Goal: Task Accomplishment & Management: Manage account settings

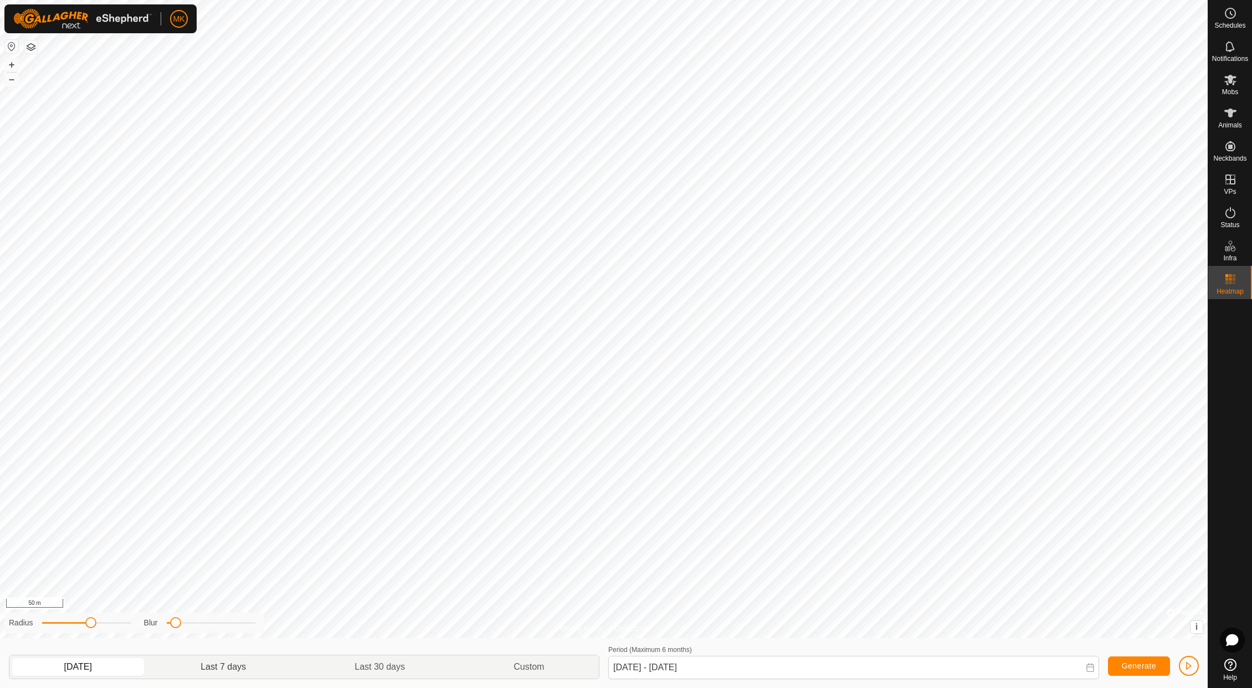
click at [217, 667] on p-togglebutton "Last 7 days" at bounding box center [224, 666] width 154 height 23
type input "[DATE] - [DATE]"
click at [1227, 182] on icon at bounding box center [1230, 179] width 13 height 13
click at [1157, 180] on link "In Rotation" at bounding box center [1159, 179] width 95 height 22
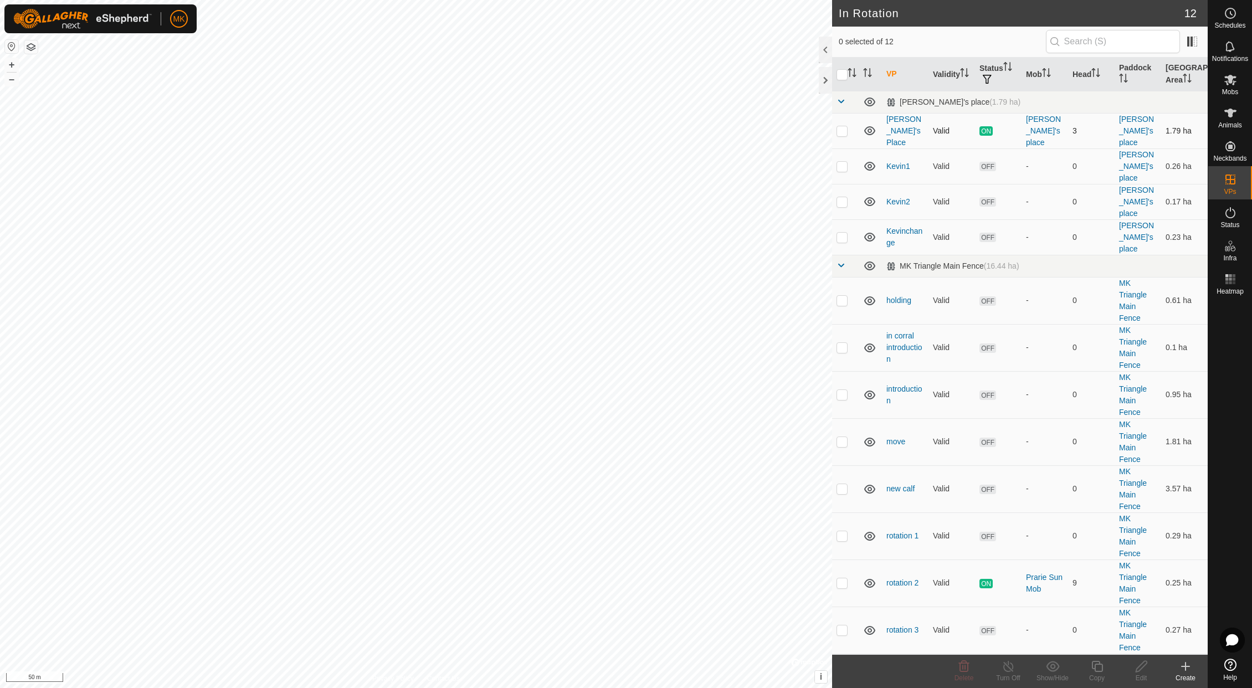
click at [841, 128] on p-checkbox at bounding box center [841, 130] width 11 height 9
checkbox input "false"
click at [841, 162] on p-checkbox at bounding box center [841, 166] width 11 height 9
checkbox input "true"
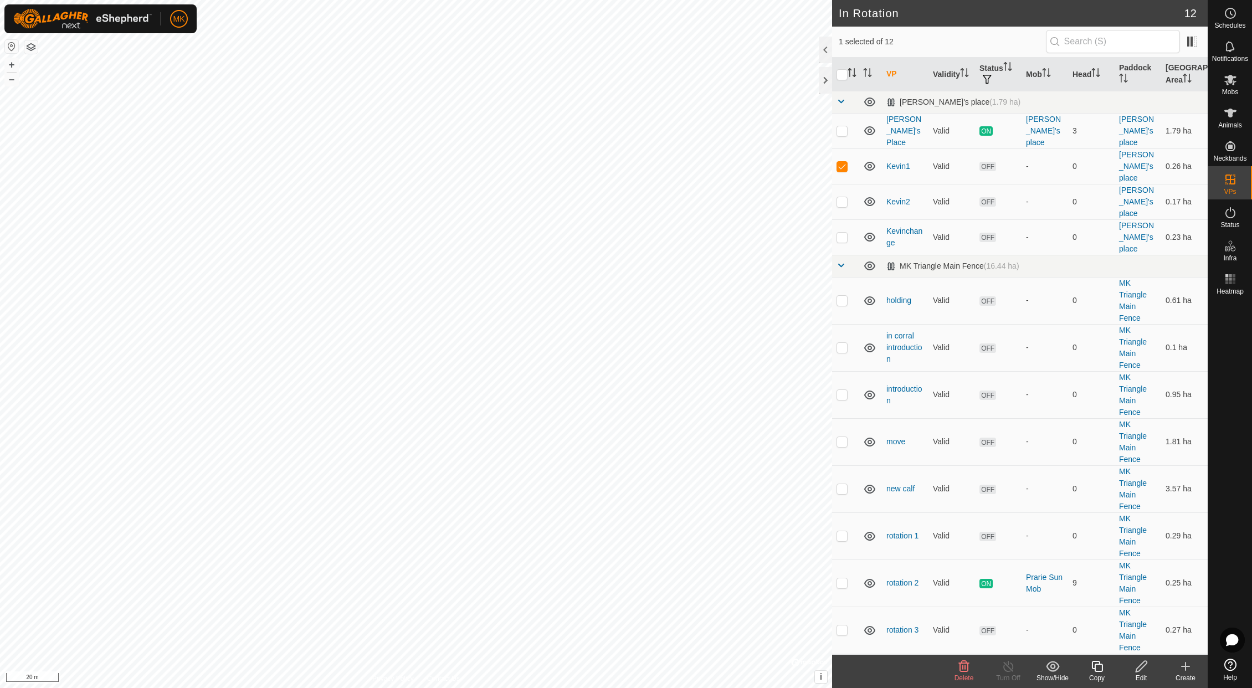
click at [1138, 672] on icon at bounding box center [1141, 666] width 14 height 13
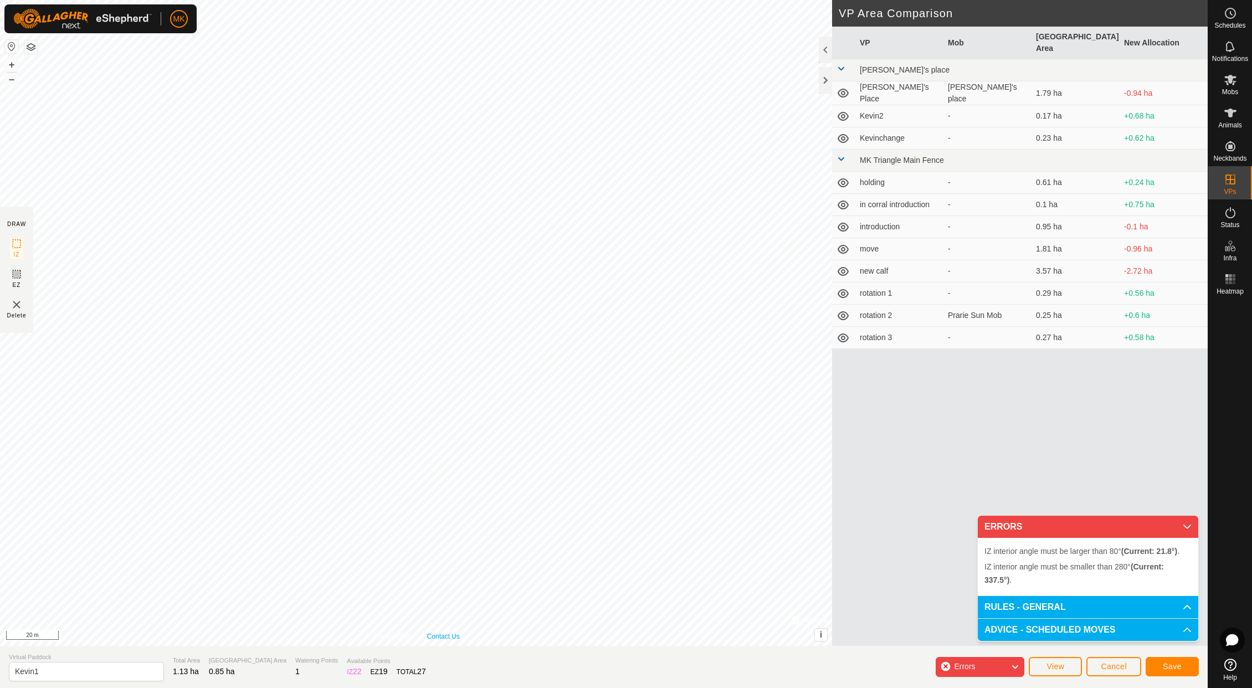
click at [454, 638] on div "Privacy Policy Contact Us IZ interior angle must be smaller than 280° (Current:…" at bounding box center [416, 323] width 832 height 646
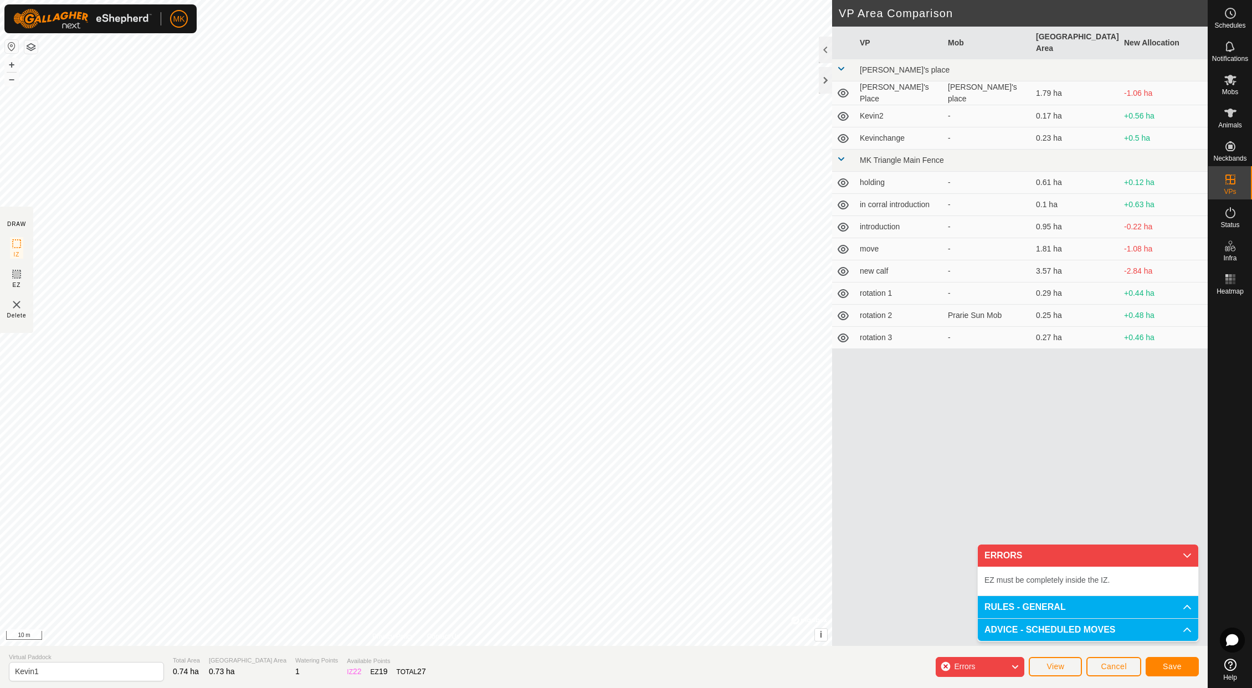
click at [1164, 664] on span "Save" at bounding box center [1172, 666] width 19 height 9
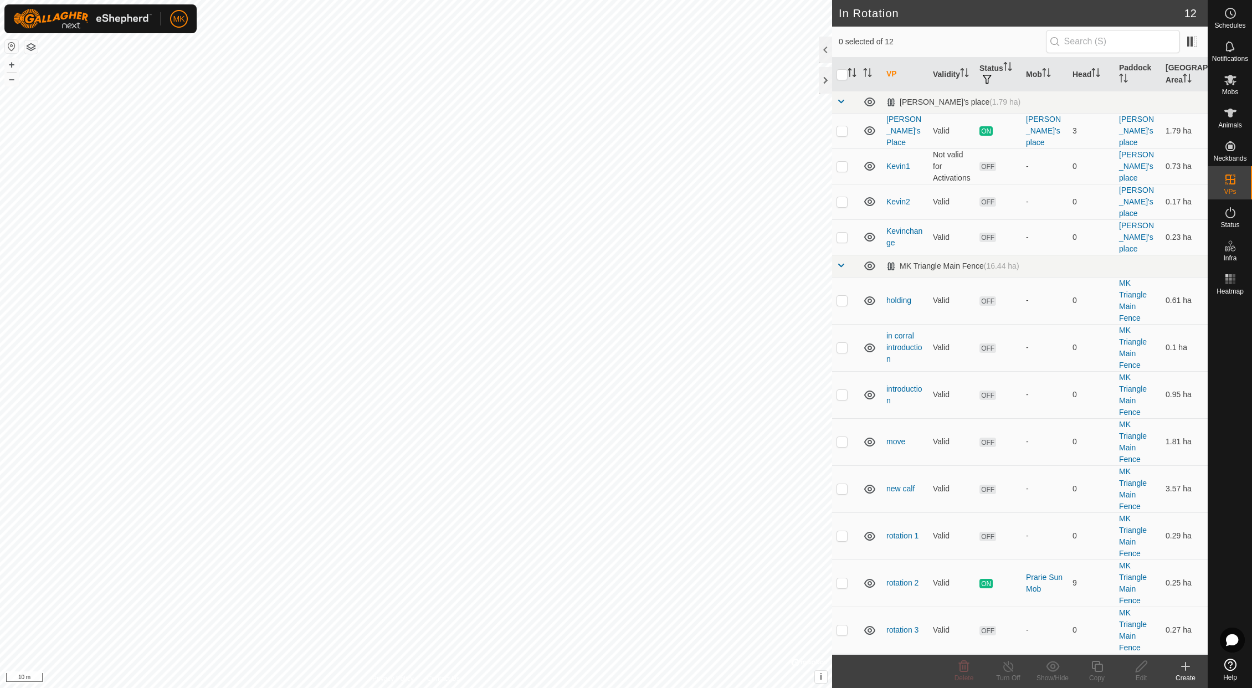
click at [31, 49] on button "button" at bounding box center [30, 46] width 13 height 13
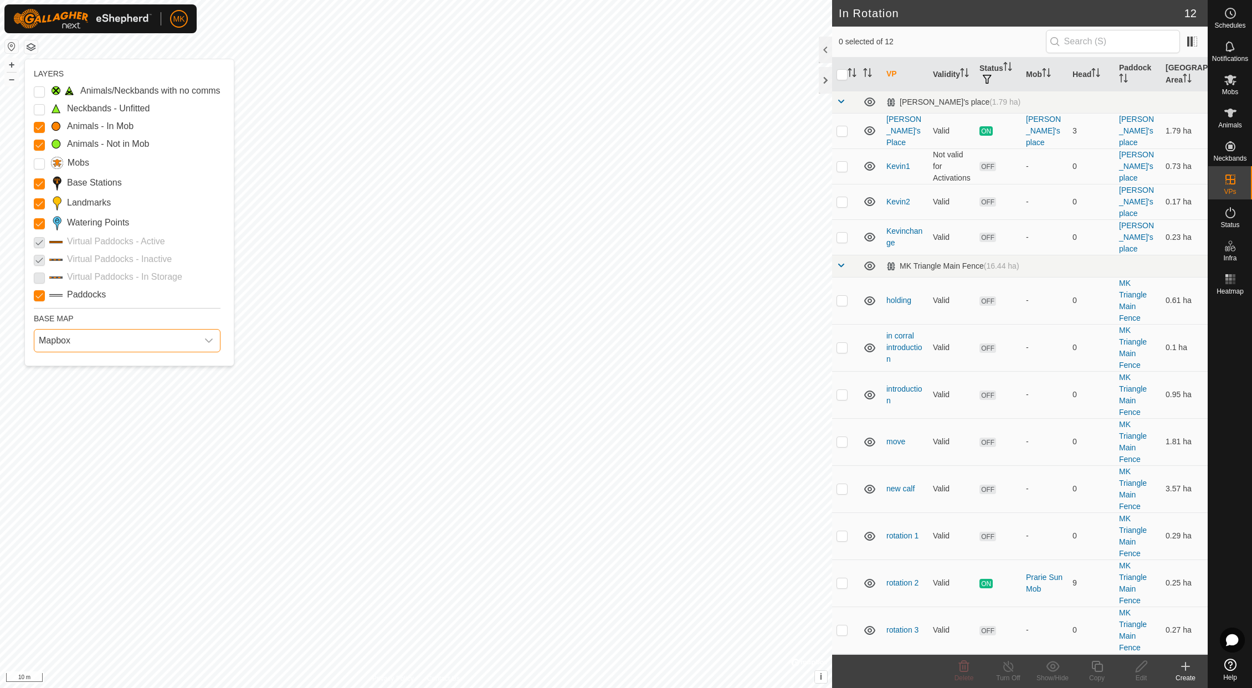
click at [121, 348] on span "Mapbox" at bounding box center [115, 341] width 163 height 22
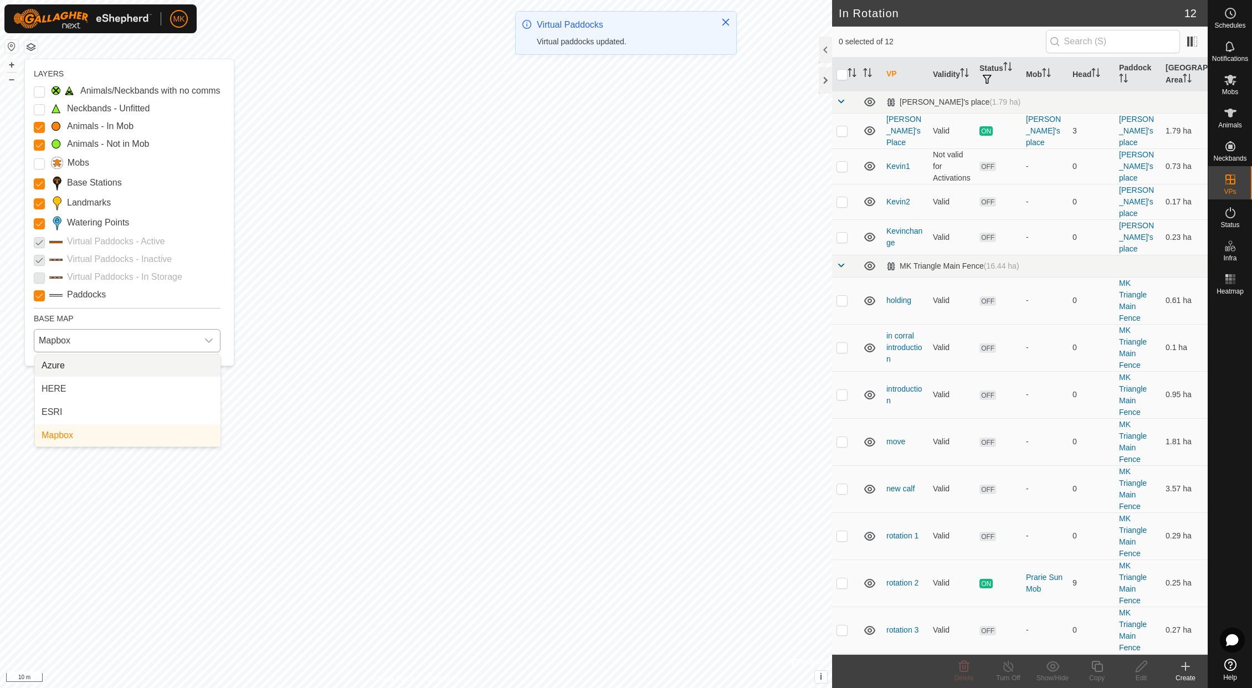
click at [85, 364] on li "Azure" at bounding box center [128, 365] width 186 height 22
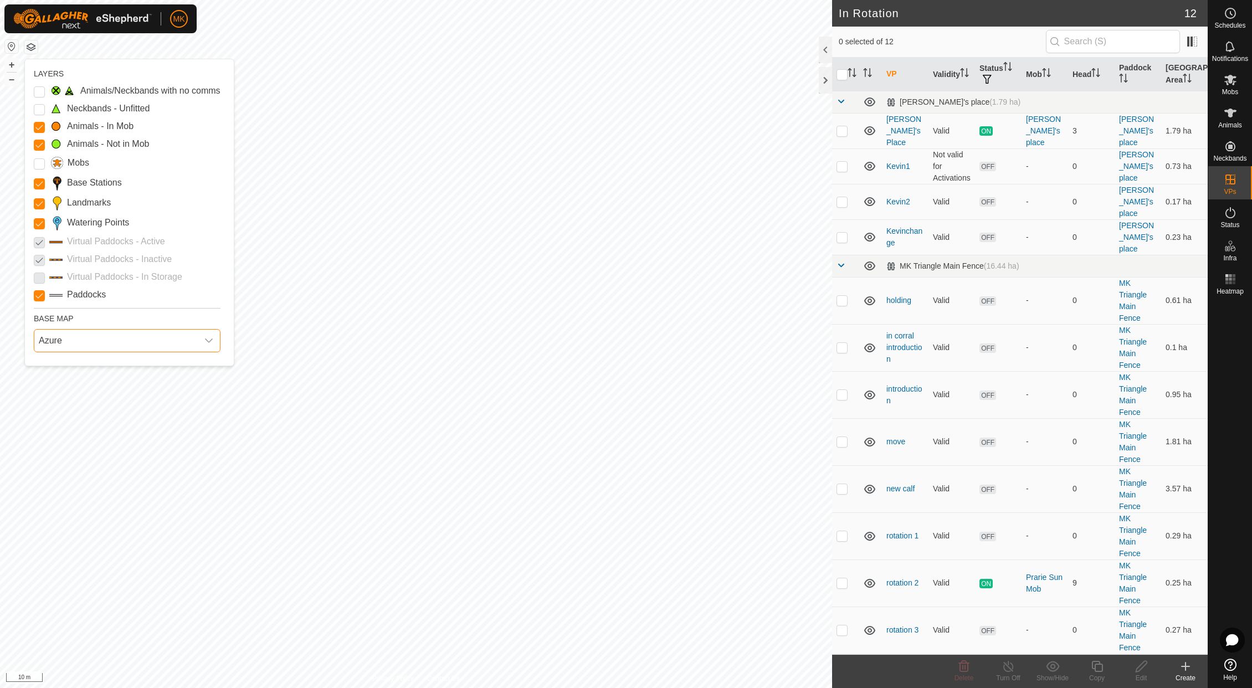
click at [165, 347] on span "Azure" at bounding box center [115, 341] width 163 height 22
click at [112, 395] on li "HERE" at bounding box center [128, 389] width 186 height 22
click at [130, 341] on span "HERE" at bounding box center [115, 341] width 163 height 22
click at [103, 410] on li "ESRI" at bounding box center [128, 412] width 186 height 22
click at [142, 346] on span "ESRI" at bounding box center [115, 341] width 163 height 22
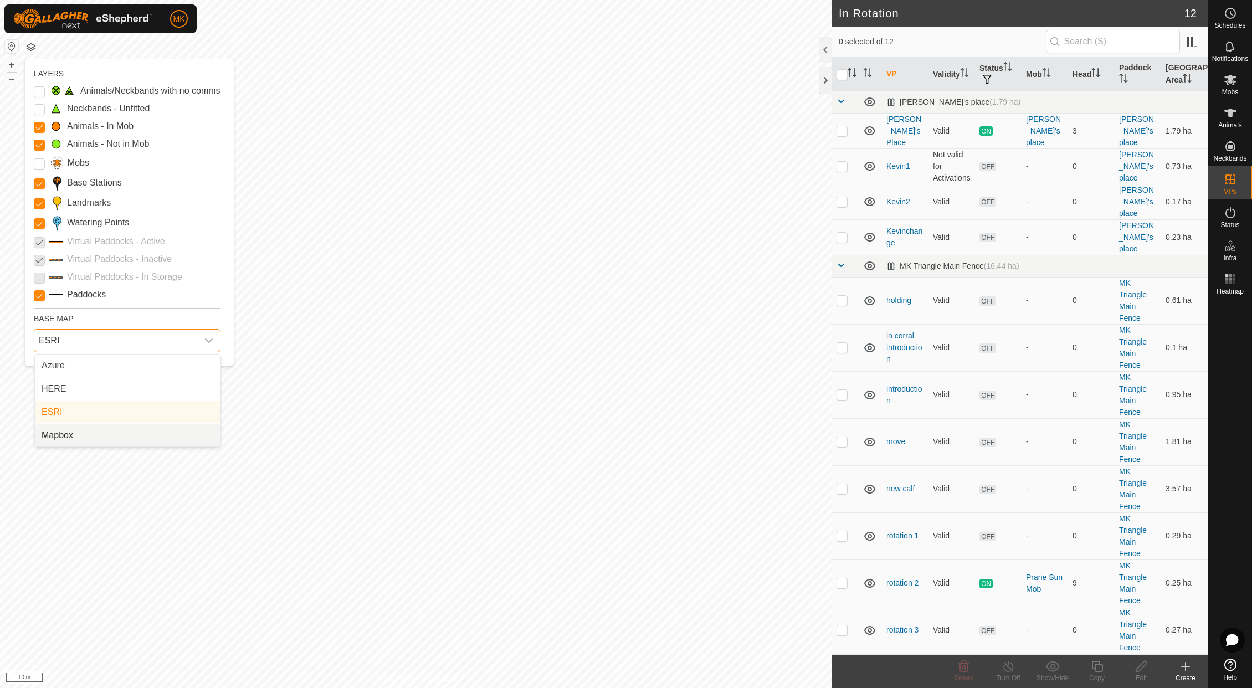
click at [95, 433] on li "Mapbox" at bounding box center [128, 435] width 186 height 22
click at [79, 341] on span "Mapbox" at bounding box center [115, 341] width 163 height 22
click at [79, 367] on li "Azure" at bounding box center [128, 365] width 186 height 22
click at [842, 162] on p-checkbox at bounding box center [841, 166] width 11 height 9
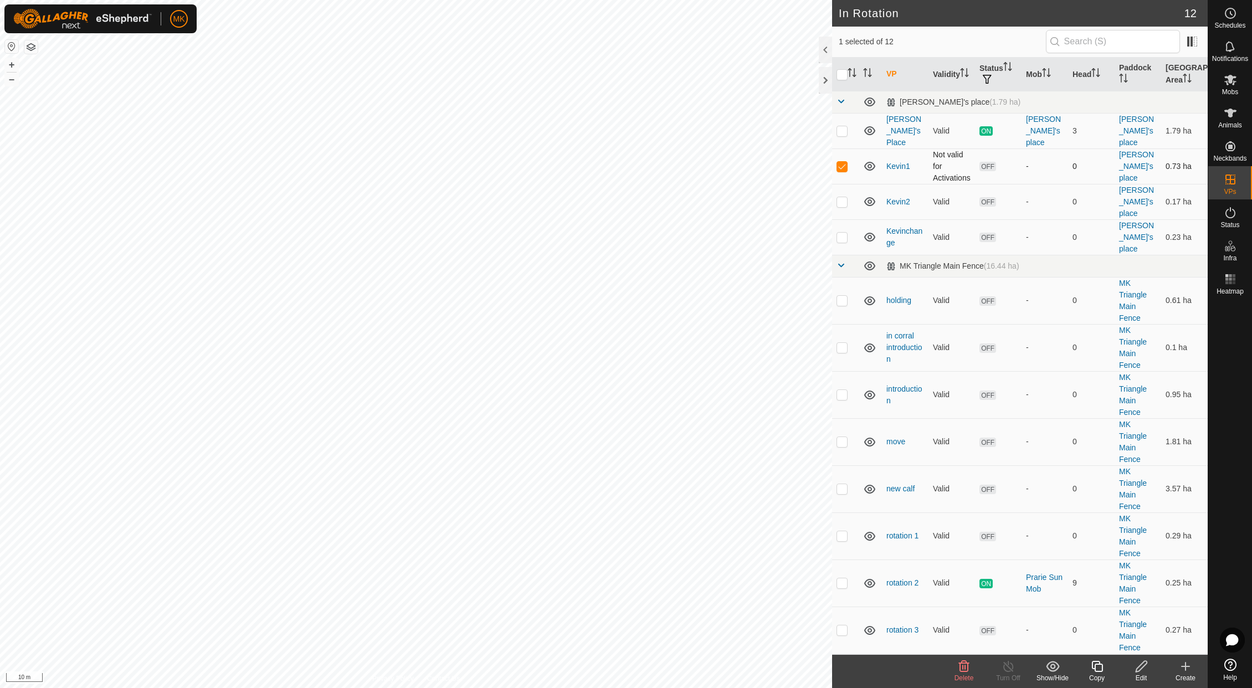
checkbox input "true"
click at [1143, 670] on icon at bounding box center [1141, 666] width 14 height 13
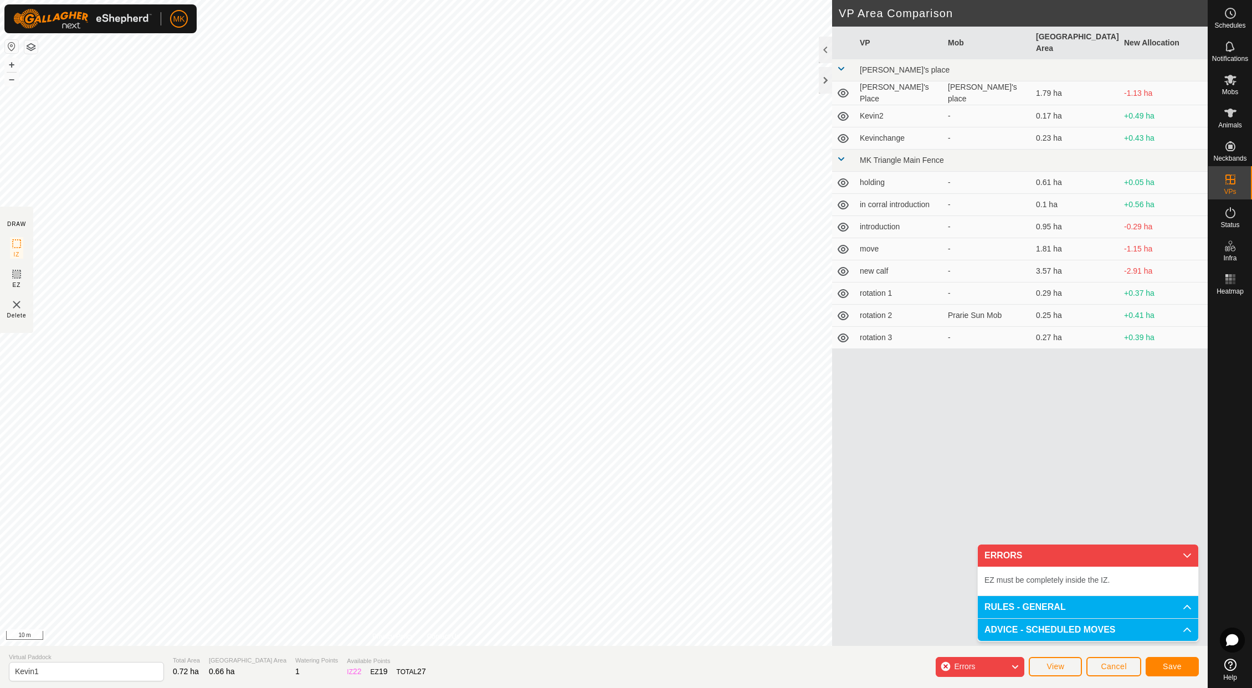
click at [1176, 670] on span "Save" at bounding box center [1172, 666] width 19 height 9
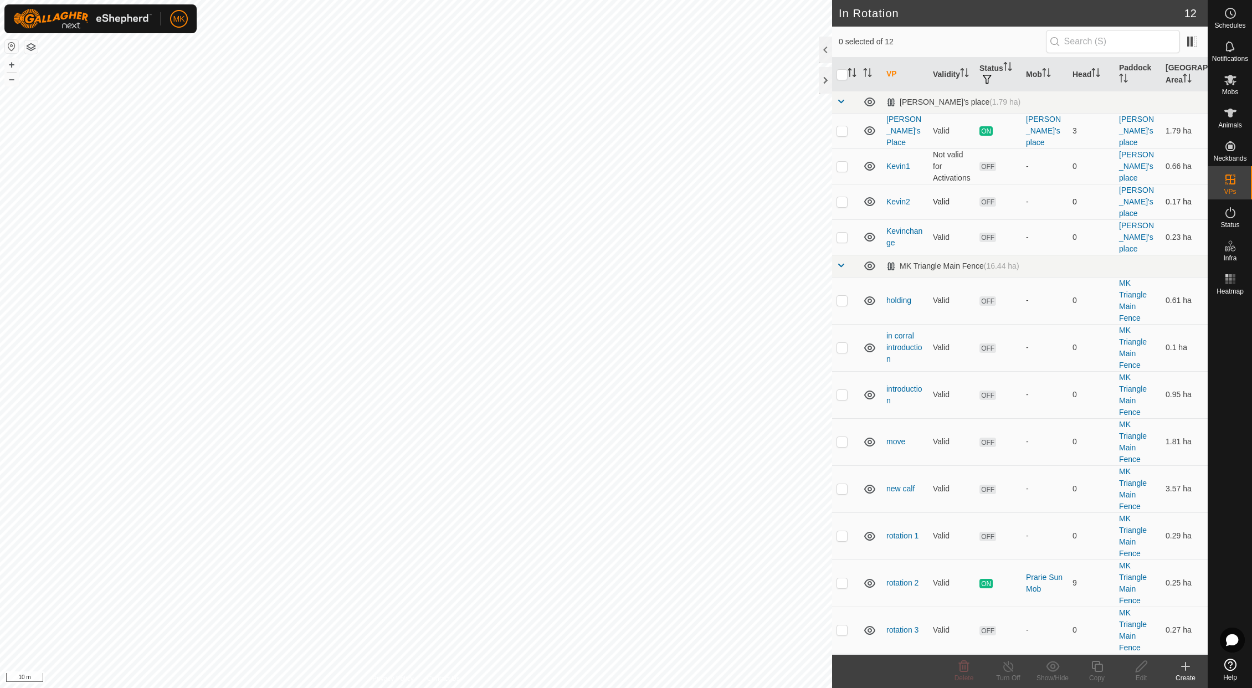
click at [840, 197] on p-checkbox at bounding box center [841, 201] width 11 height 9
checkbox input "true"
click at [844, 197] on p-checkbox at bounding box center [841, 201] width 11 height 9
checkbox input "false"
click at [844, 233] on p-checkbox at bounding box center [841, 237] width 11 height 9
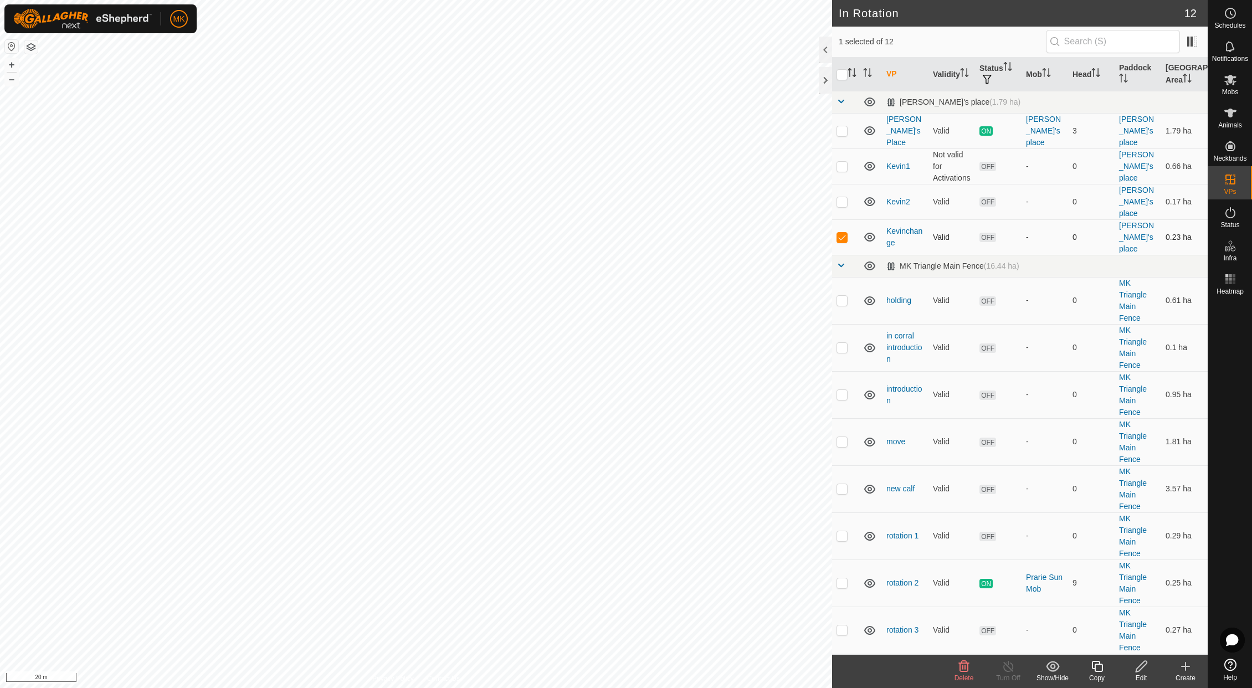
click at [844, 233] on p-checkbox at bounding box center [841, 237] width 11 height 9
click at [841, 233] on p-checkbox at bounding box center [841, 237] width 11 height 9
checkbox input "true"
click at [1142, 674] on div "Edit" at bounding box center [1141, 678] width 44 height 10
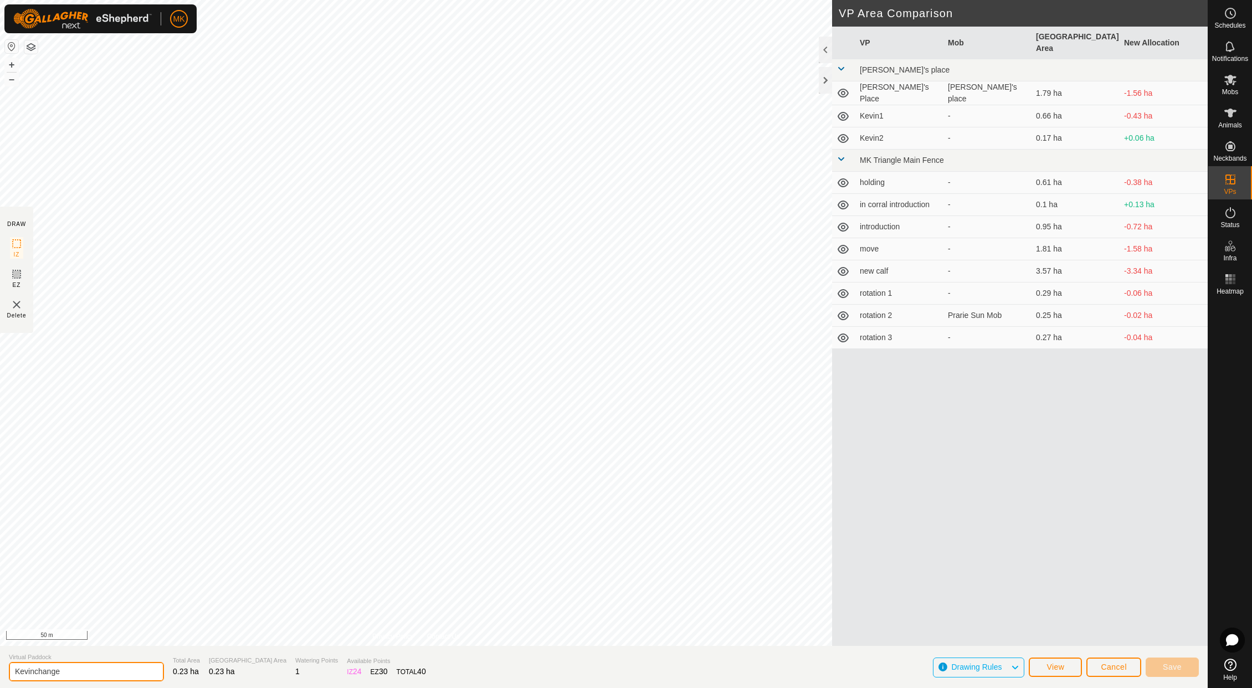
click at [76, 672] on input "Kevinchange" at bounding box center [86, 671] width 155 height 19
type input "Kevin3"
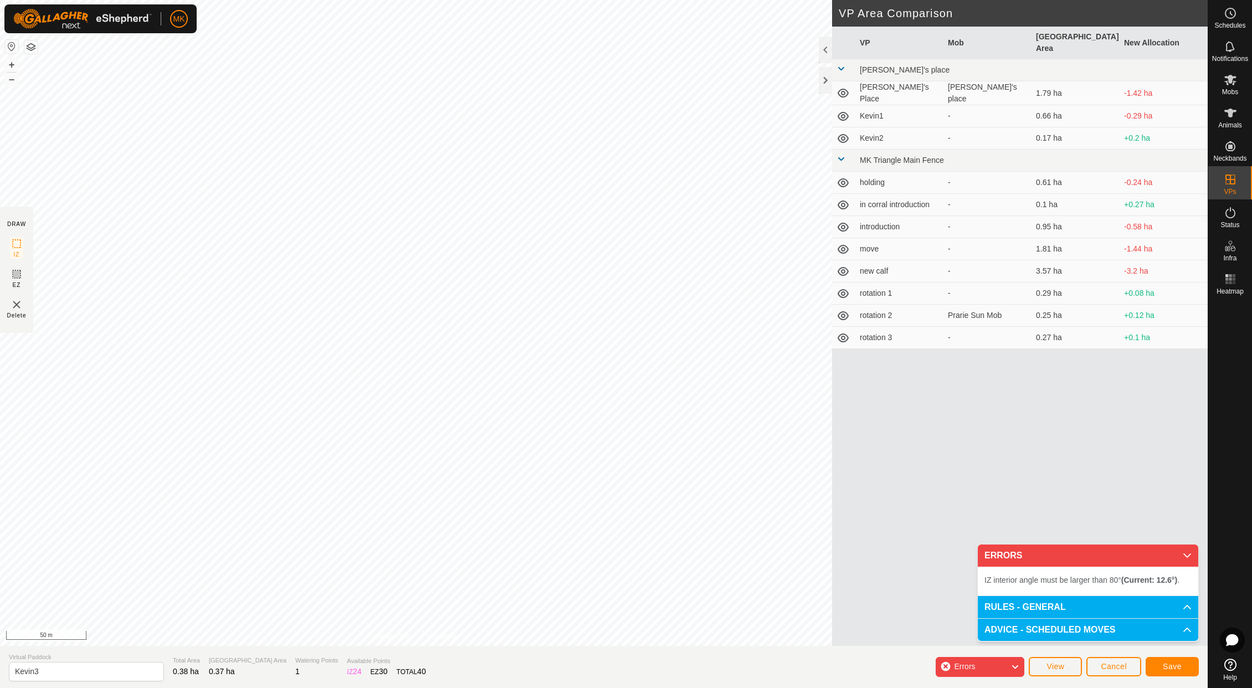
click at [628, 261] on div "IZ interior angle must be larger than 80° (Current: 12.6°) . + – ⇧ i 50 m" at bounding box center [416, 323] width 832 height 646
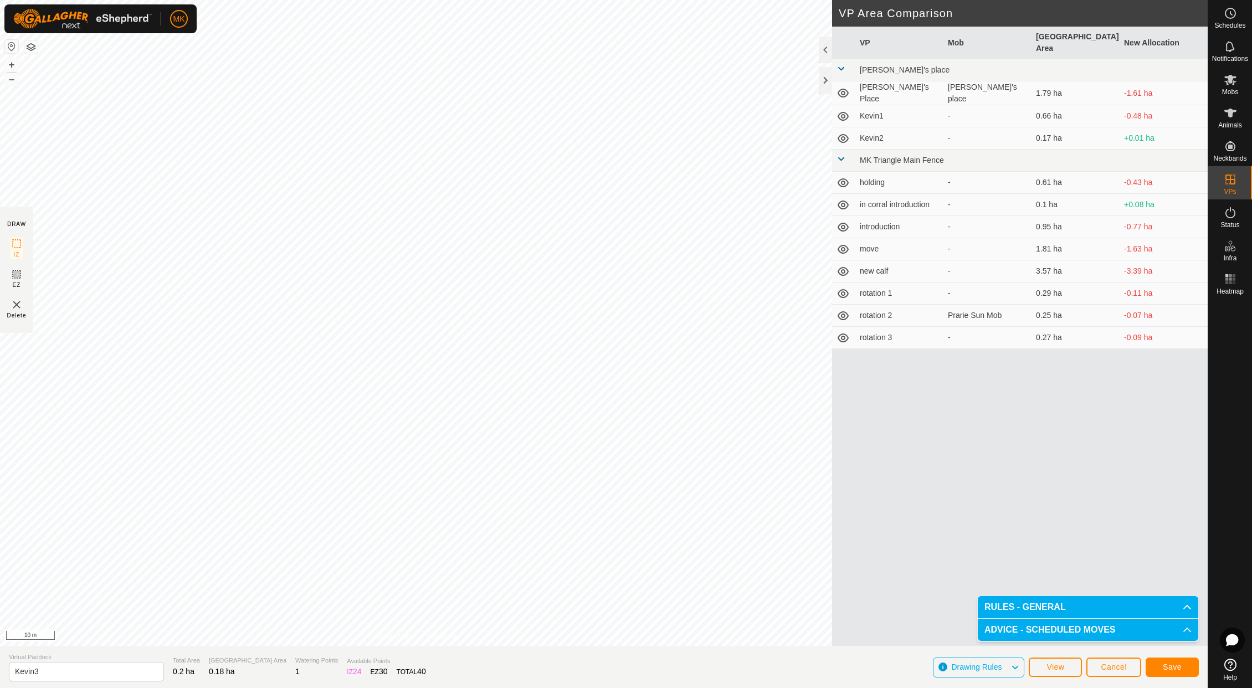
click at [1172, 665] on span "Save" at bounding box center [1172, 666] width 19 height 9
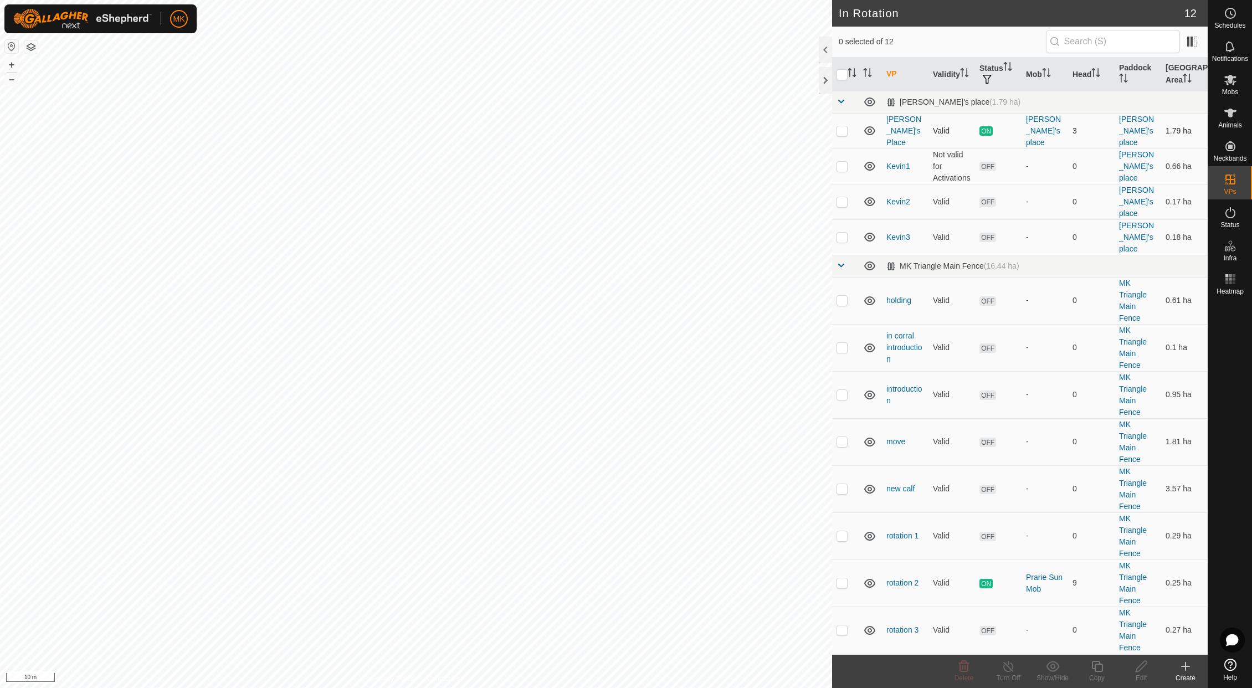
click at [842, 129] on p-checkbox at bounding box center [841, 130] width 11 height 9
checkbox input "false"
click at [843, 148] on td at bounding box center [845, 165] width 27 height 35
click at [844, 162] on p-checkbox at bounding box center [841, 166] width 11 height 9
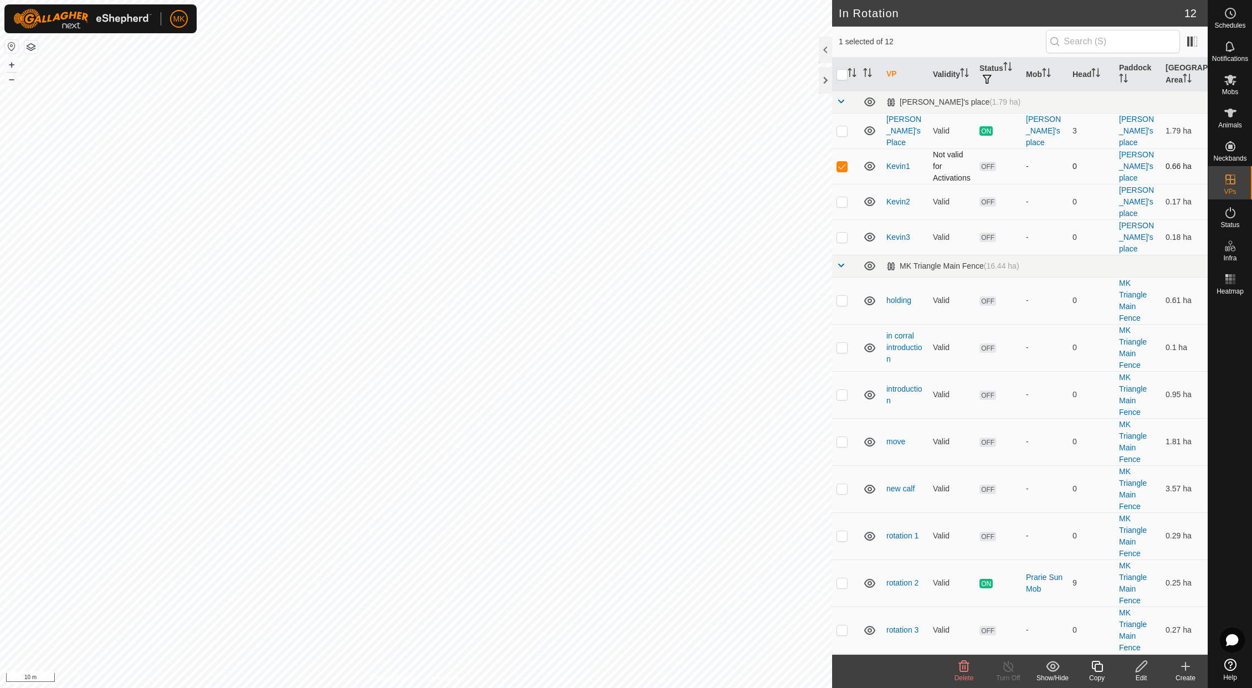
checkbox input "false"
click at [844, 190] on td at bounding box center [845, 201] width 27 height 35
click at [844, 197] on p-checkbox at bounding box center [841, 201] width 11 height 9
checkbox input "false"
click at [841, 233] on p-checkbox at bounding box center [841, 237] width 11 height 9
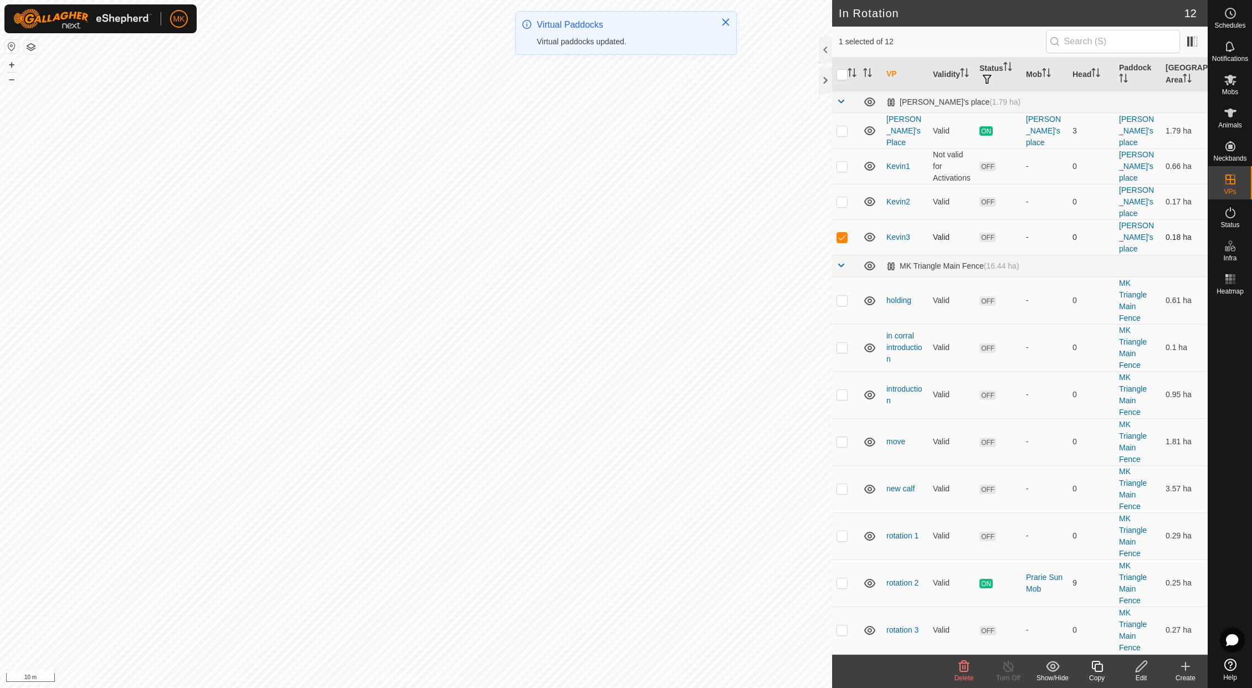
click at [841, 233] on p-checkbox at bounding box center [841, 237] width 11 height 9
checkbox input "false"
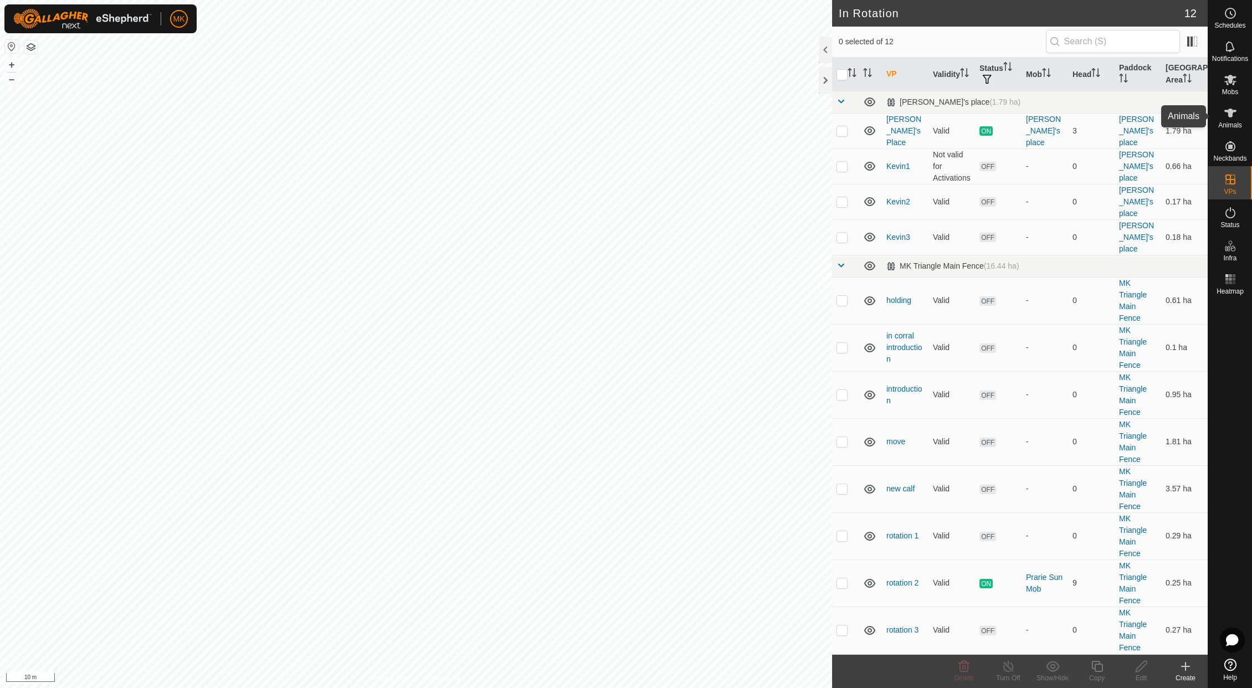
click at [1234, 110] on icon at bounding box center [1230, 112] width 13 height 13
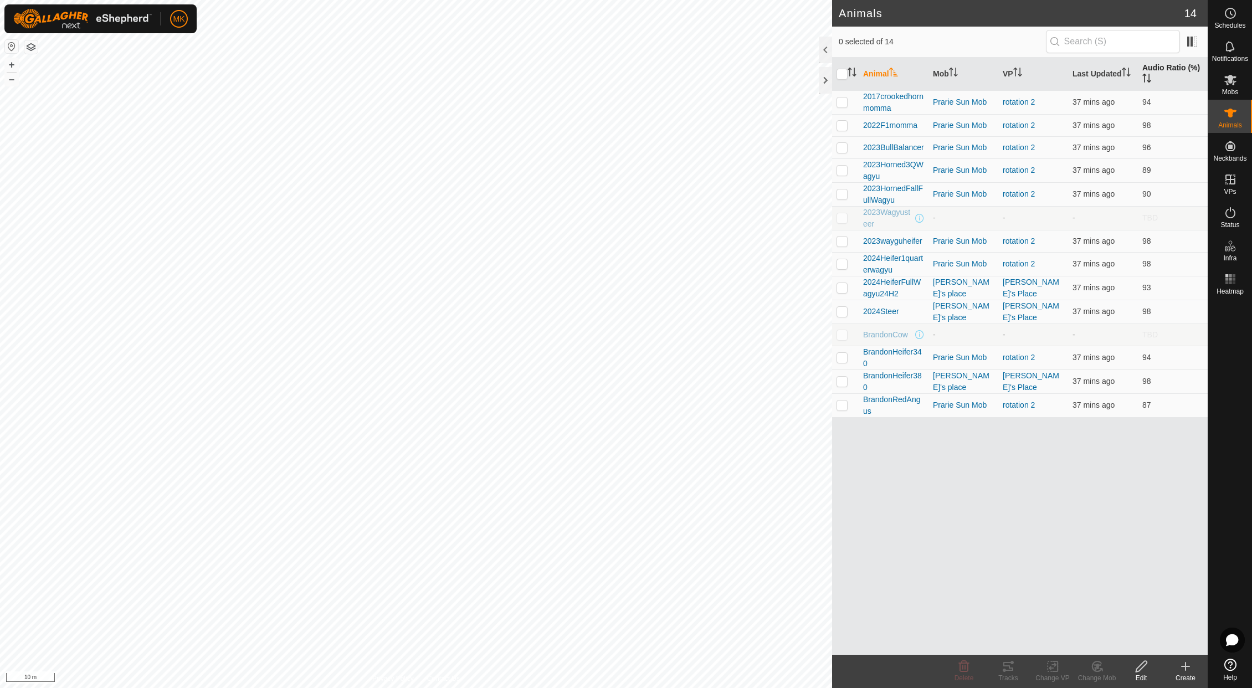
click at [1167, 75] on th "Audio Ratio (%)" at bounding box center [1173, 74] width 70 height 33
